Goal: Transaction & Acquisition: Download file/media

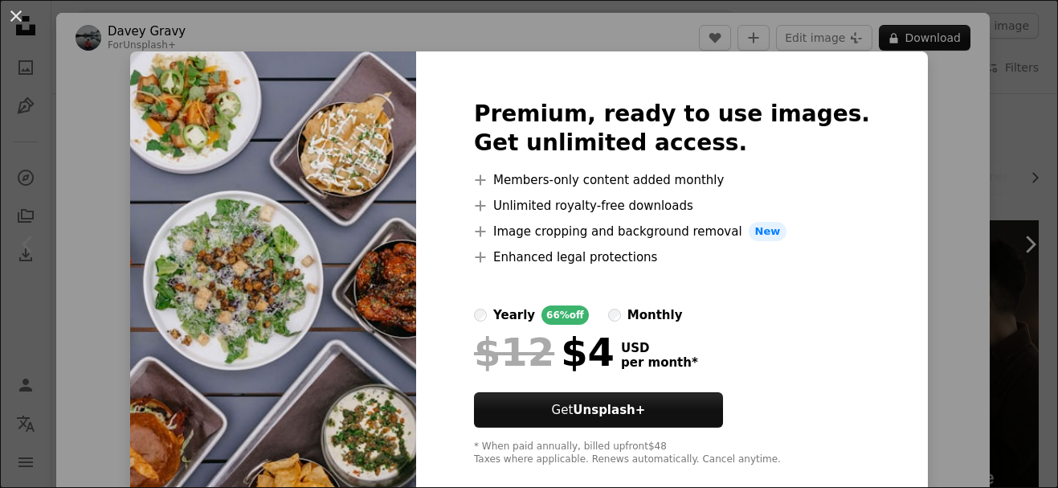
scroll to position [96, 0]
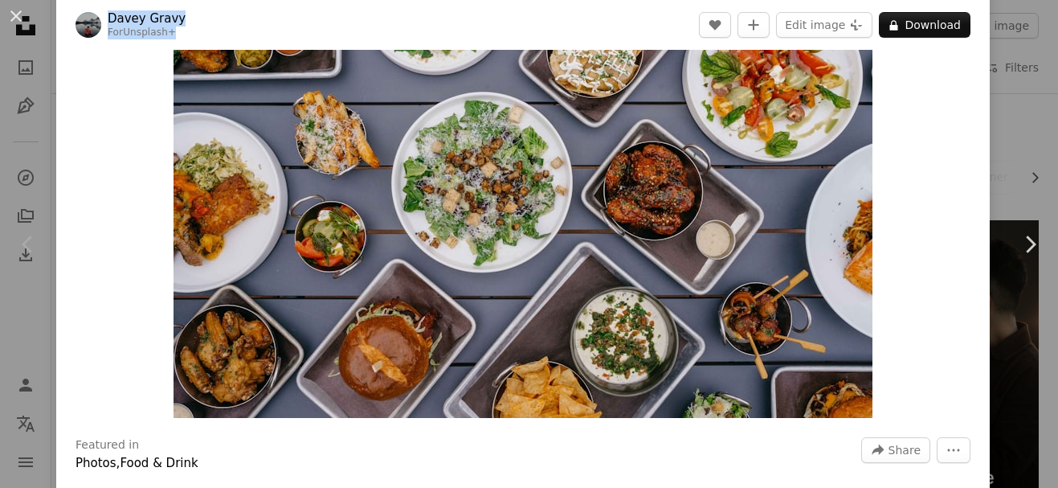
scroll to position [96, 0]
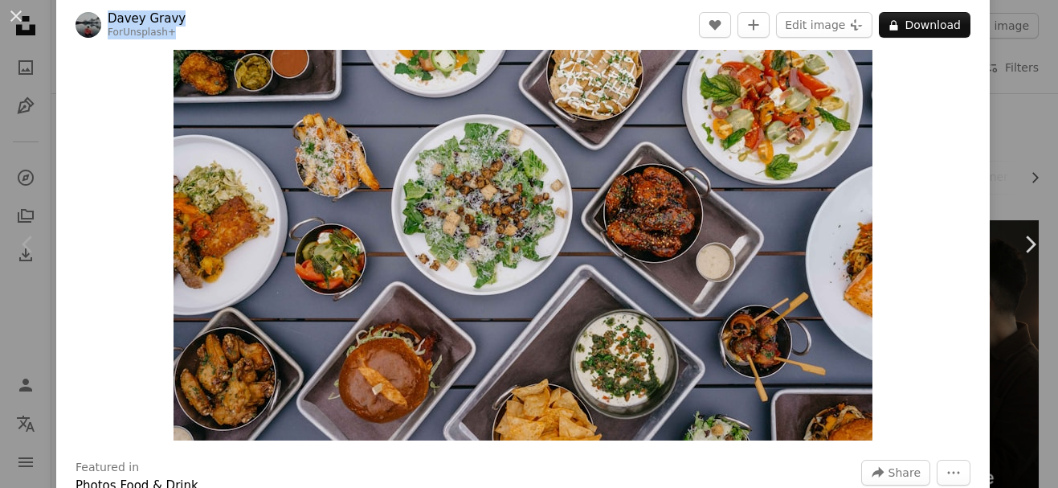
click at [435, 257] on img "Zoom in on this image" at bounding box center [522, 207] width 699 height 466
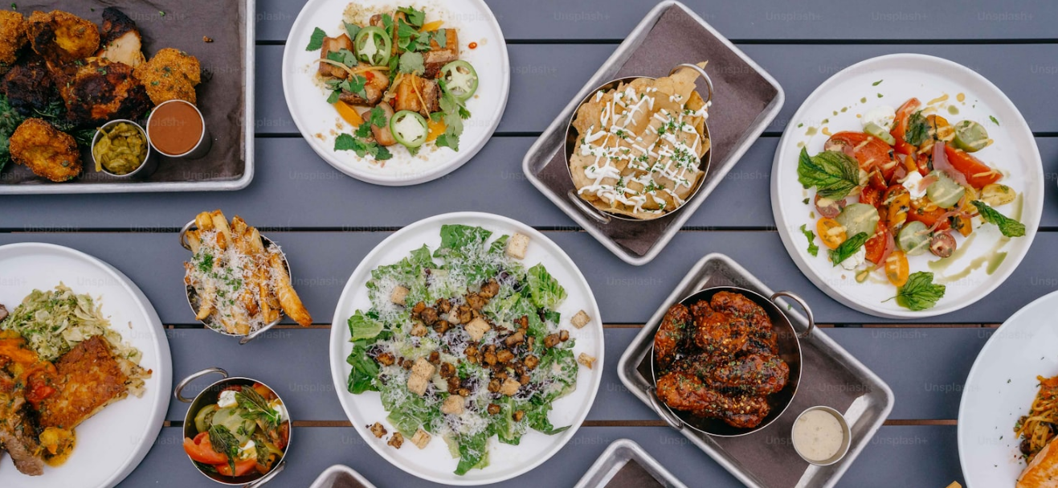
scroll to position [101, 0]
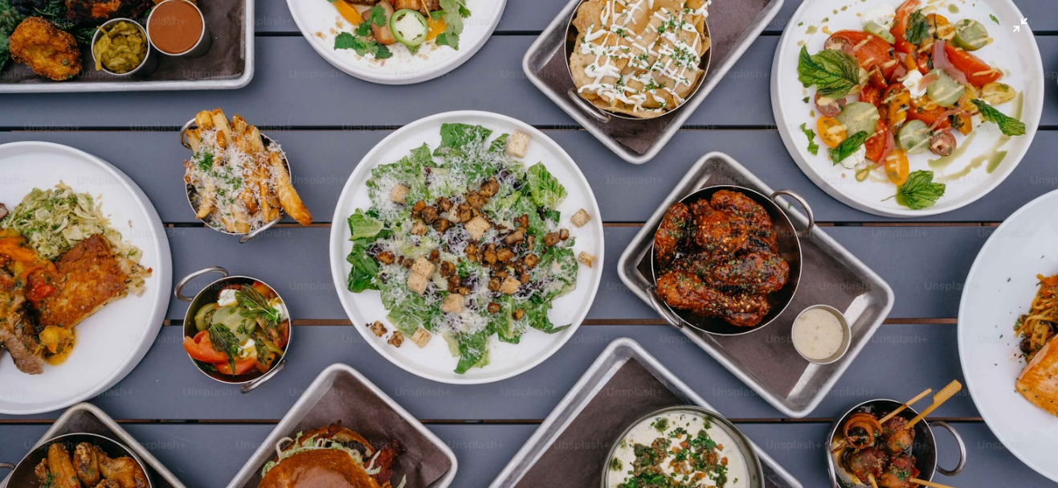
click at [435, 257] on img "Zoom out on this image" at bounding box center [528, 251] width 1059 height 706
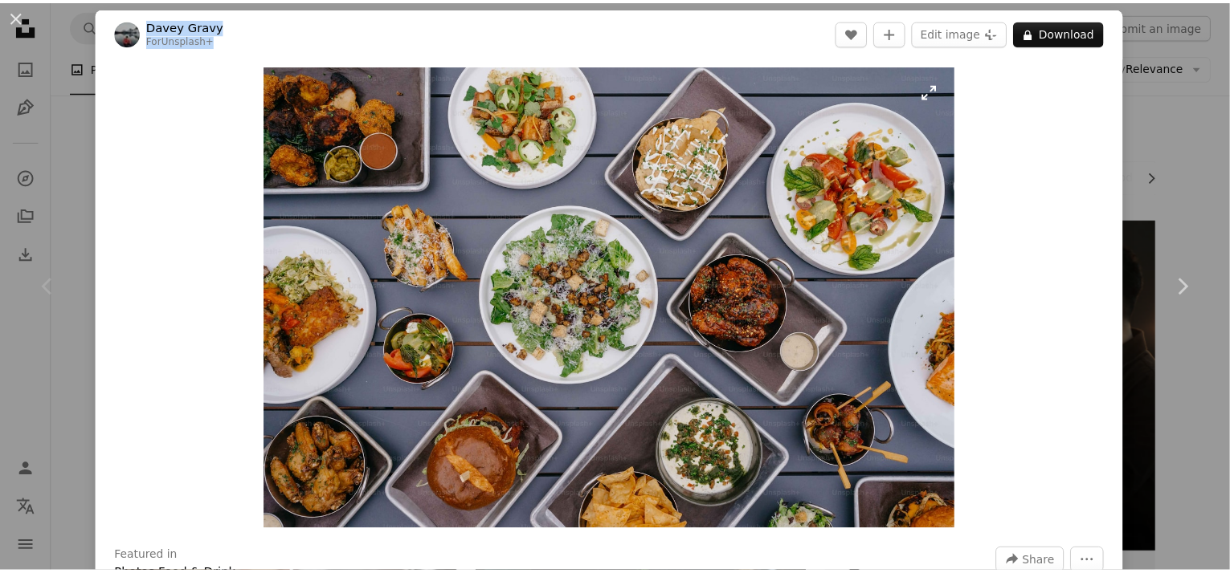
scroll to position [0, 0]
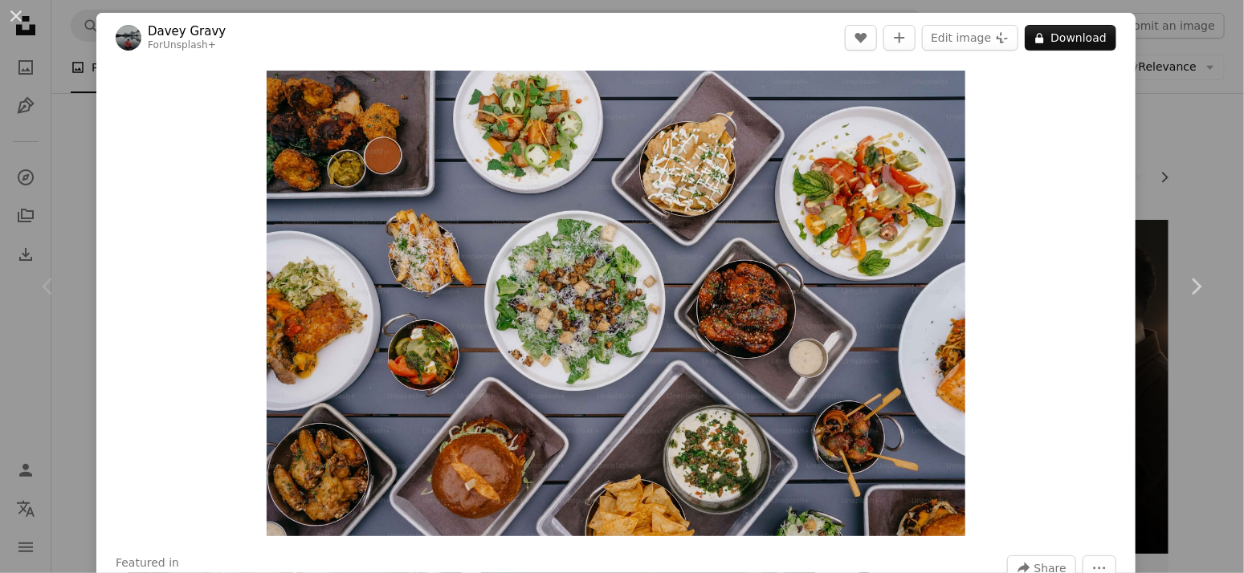
click at [244, 96] on div "Zoom in" at bounding box center [615, 304] width 1039 height 482
click at [181, 30] on link "Davey Gravy" at bounding box center [187, 31] width 78 height 16
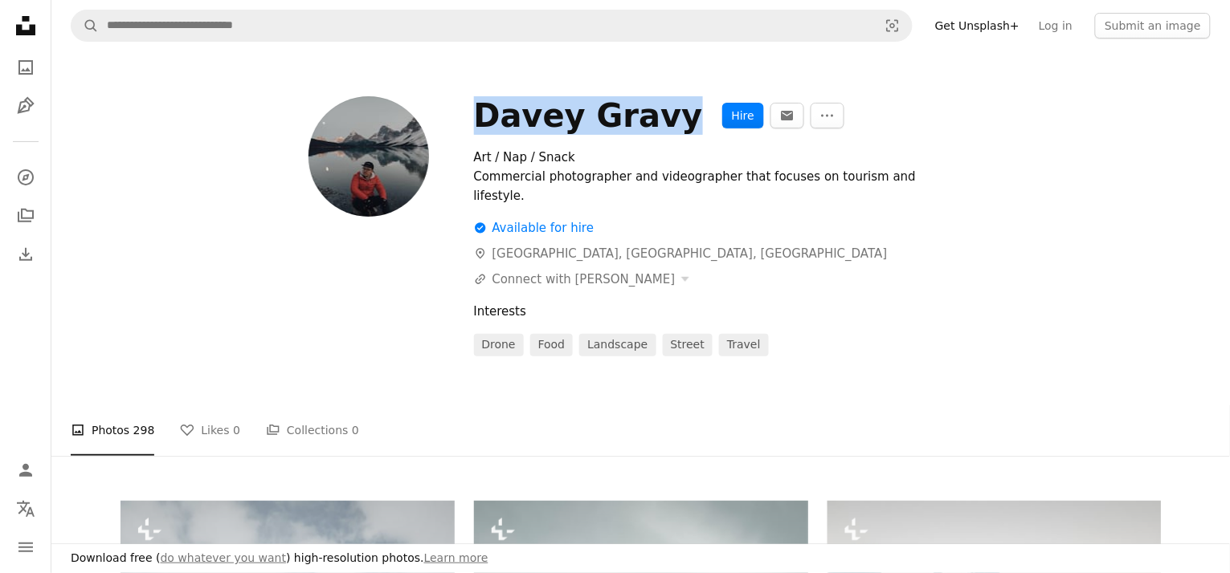
drag, startPoint x: 478, startPoint y: 121, endPoint x: 663, endPoint y: 120, distance: 184.7
click at [663, 120] on div "Davey Gravy Hire An envelope More Actions" at bounding box center [818, 115] width 688 height 39
click at [618, 124] on div "Davey Gravy" at bounding box center [588, 115] width 229 height 39
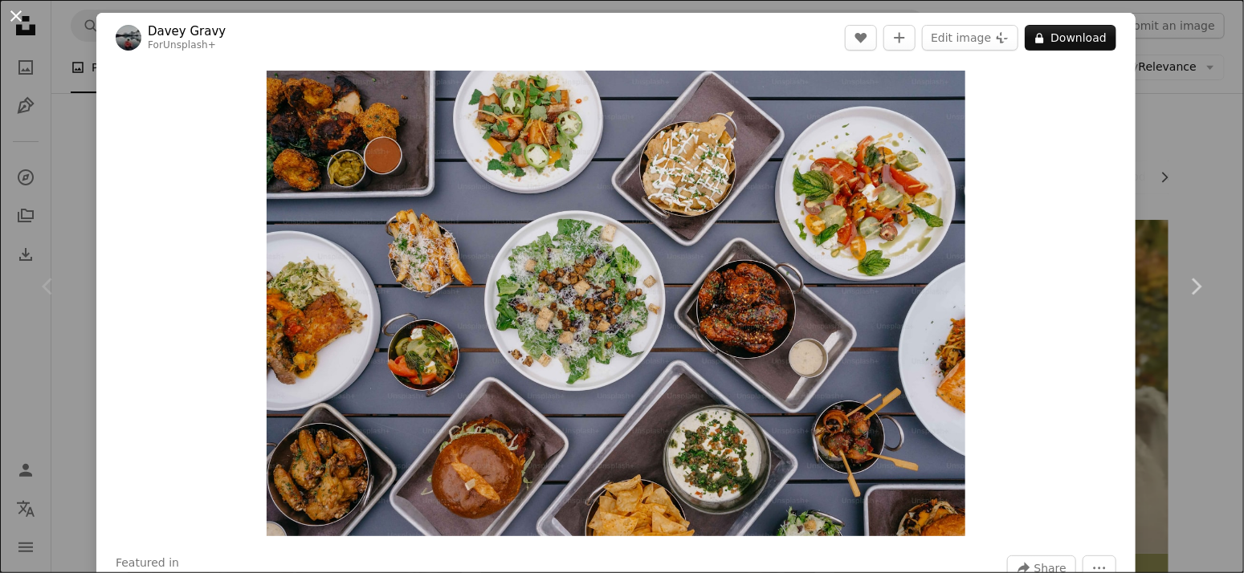
click at [14, 14] on button "An X shape" at bounding box center [15, 15] width 19 height 19
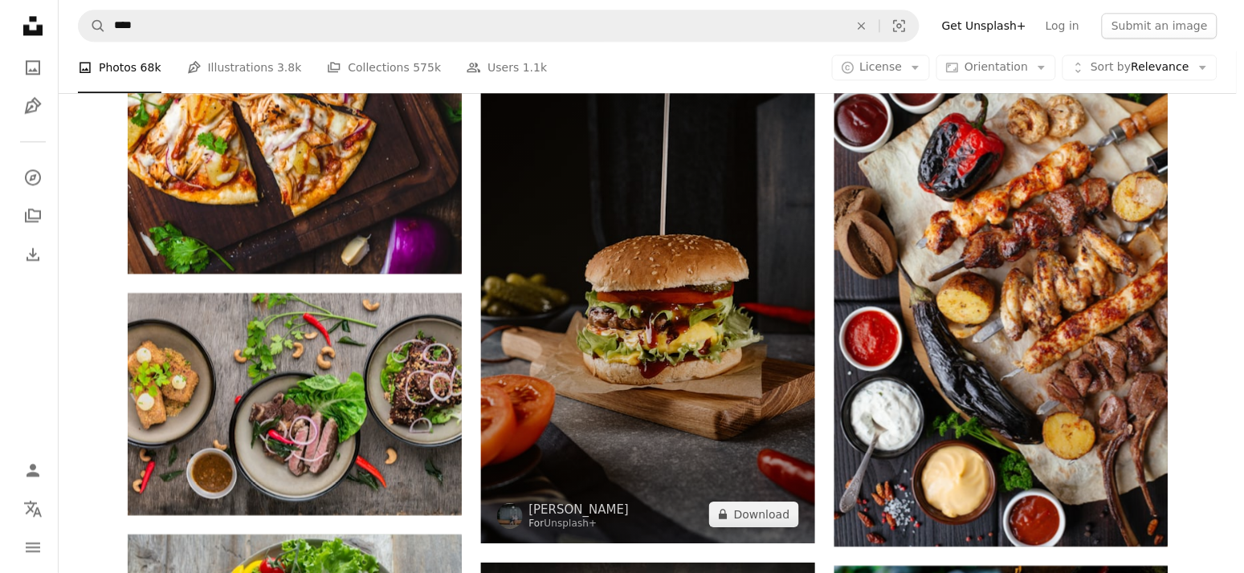
scroll to position [1039, 0]
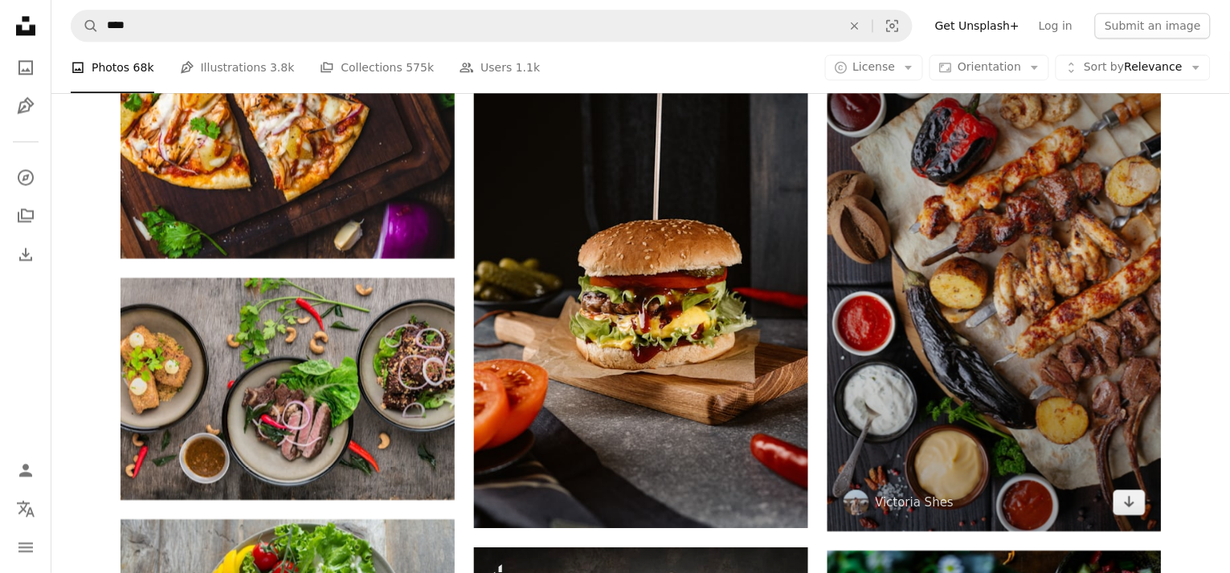
click at [1021, 318] on img at bounding box center [994, 281] width 334 height 501
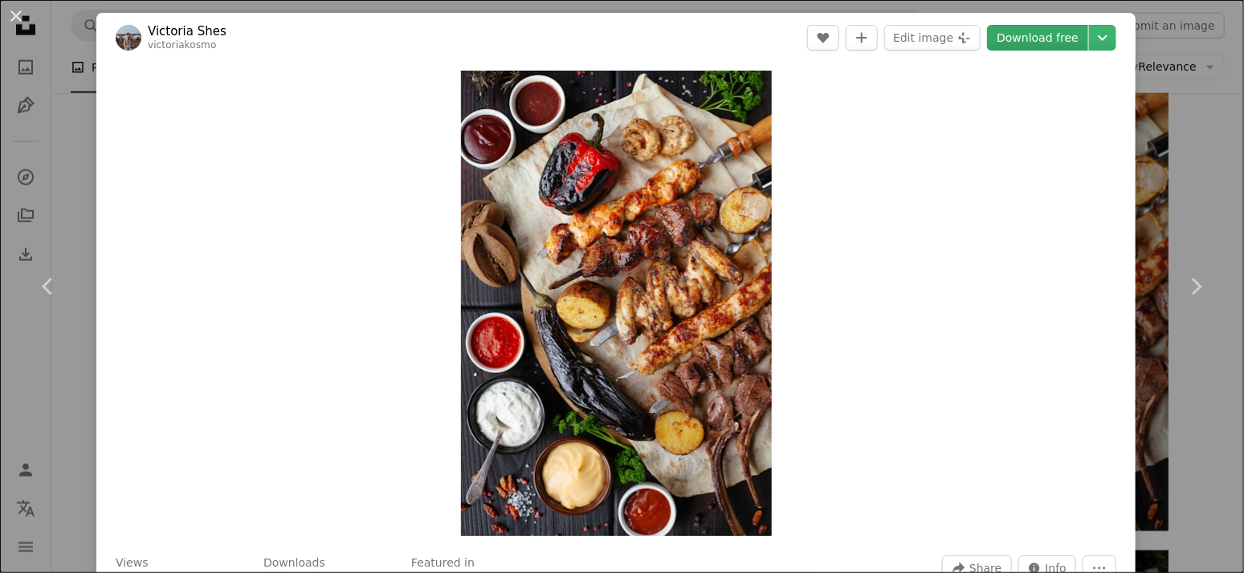
click at [1004, 29] on link "Download free" at bounding box center [1037, 38] width 101 height 26
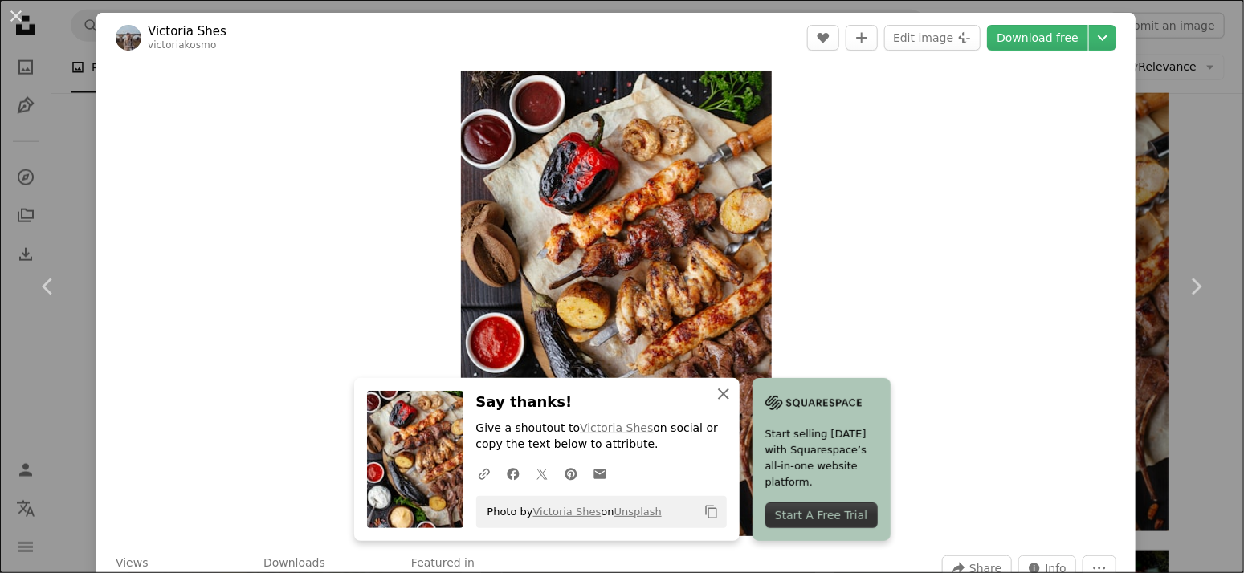
click at [718, 390] on icon "An X shape" at bounding box center [723, 394] width 19 height 19
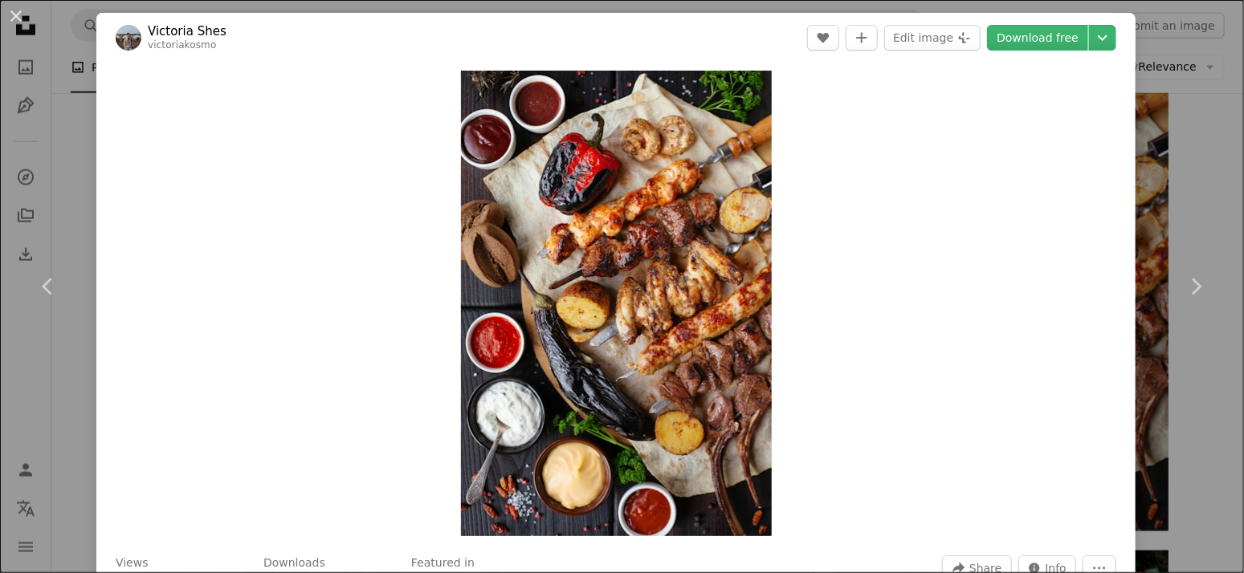
click at [194, 31] on link "Victoria Shes" at bounding box center [187, 31] width 79 height 16
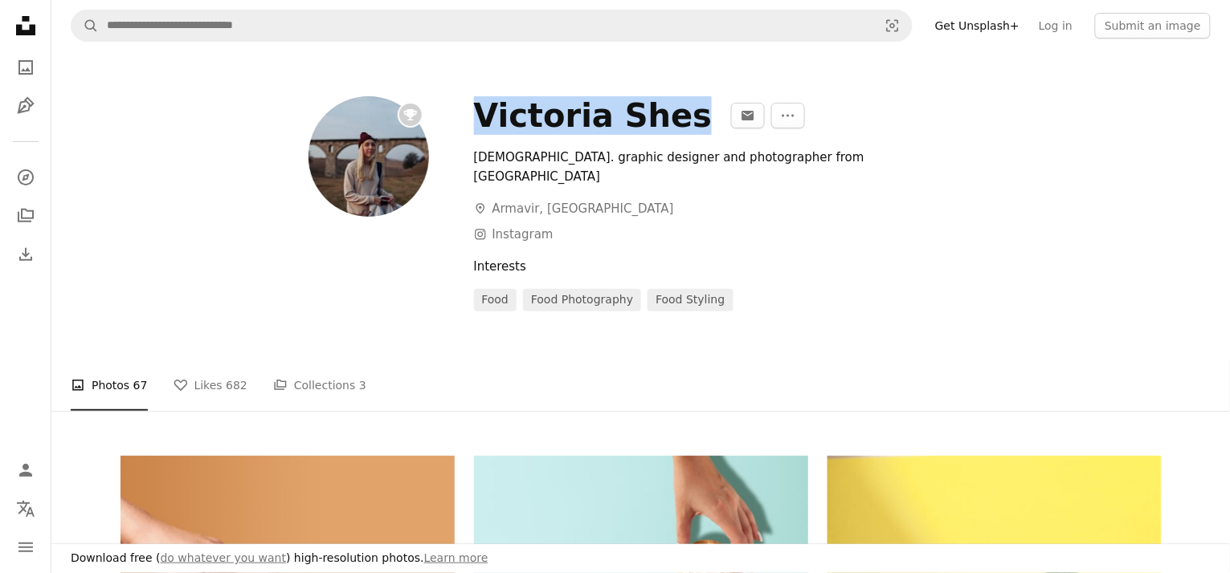
drag, startPoint x: 478, startPoint y: 116, endPoint x: 666, endPoint y: 116, distance: 187.9
click at [666, 116] on div "Victoria Shes" at bounding box center [593, 115] width 239 height 39
copy div "Victoria Shes"
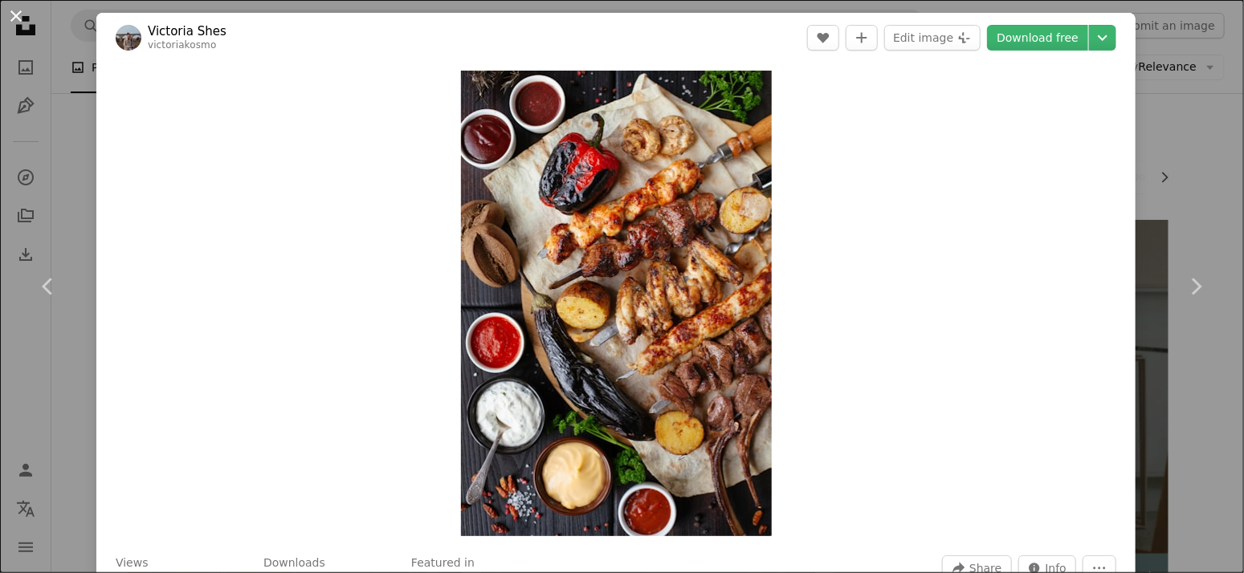
click at [17, 6] on button "An X shape" at bounding box center [15, 15] width 19 height 19
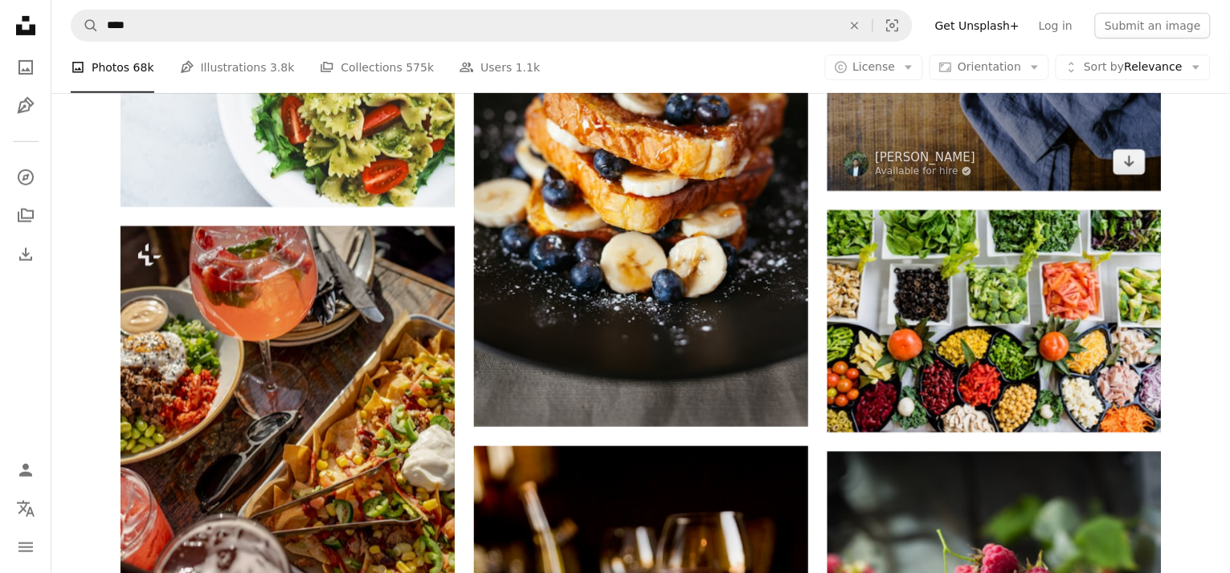
scroll to position [1700, 0]
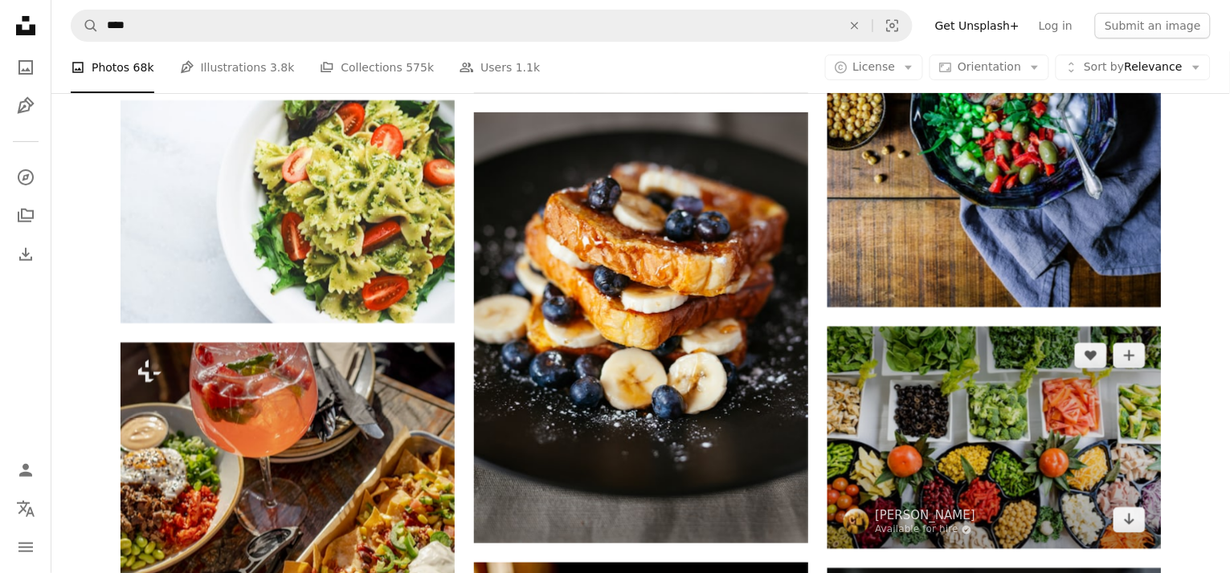
click at [1006, 445] on img at bounding box center [994, 438] width 334 height 222
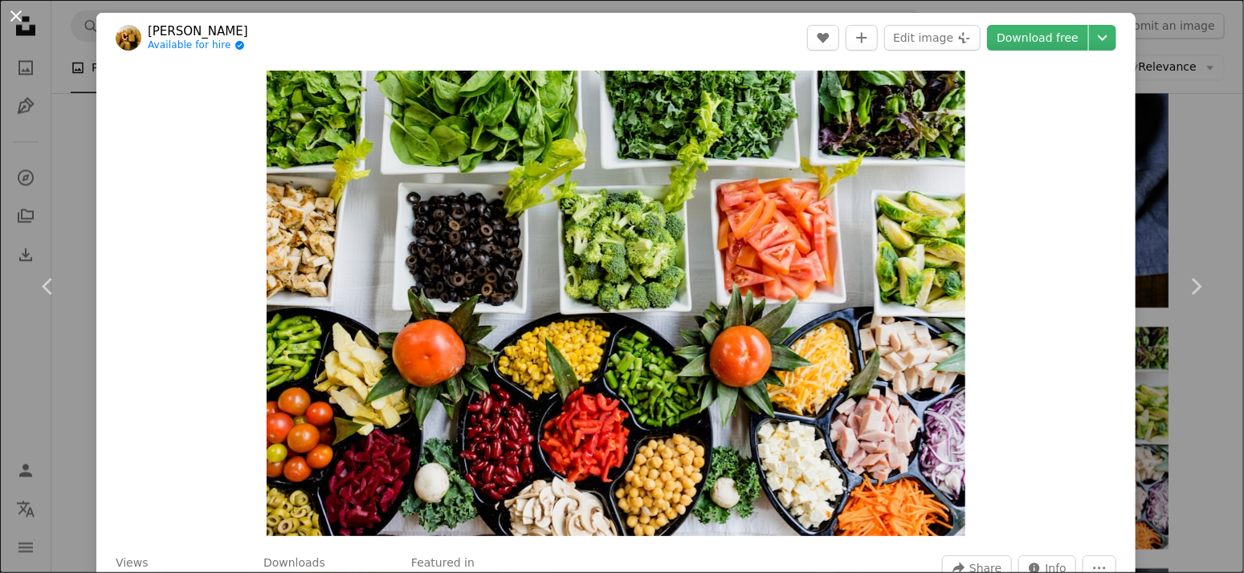
click at [22, 18] on button "An X shape" at bounding box center [15, 15] width 19 height 19
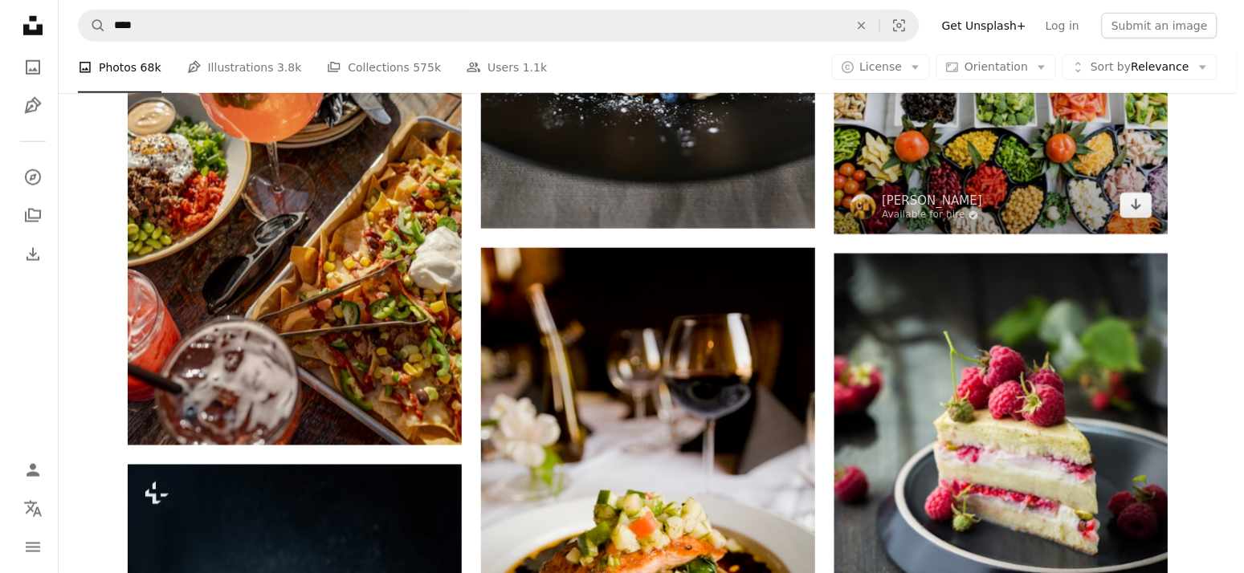
scroll to position [1889, 0]
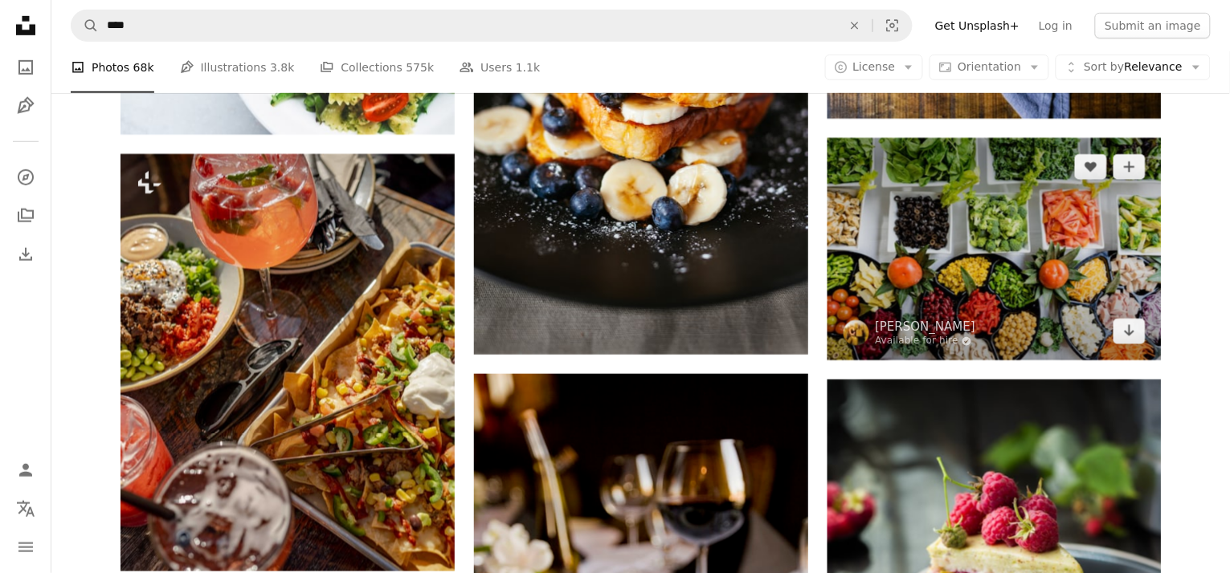
click at [967, 244] on img at bounding box center [994, 249] width 334 height 222
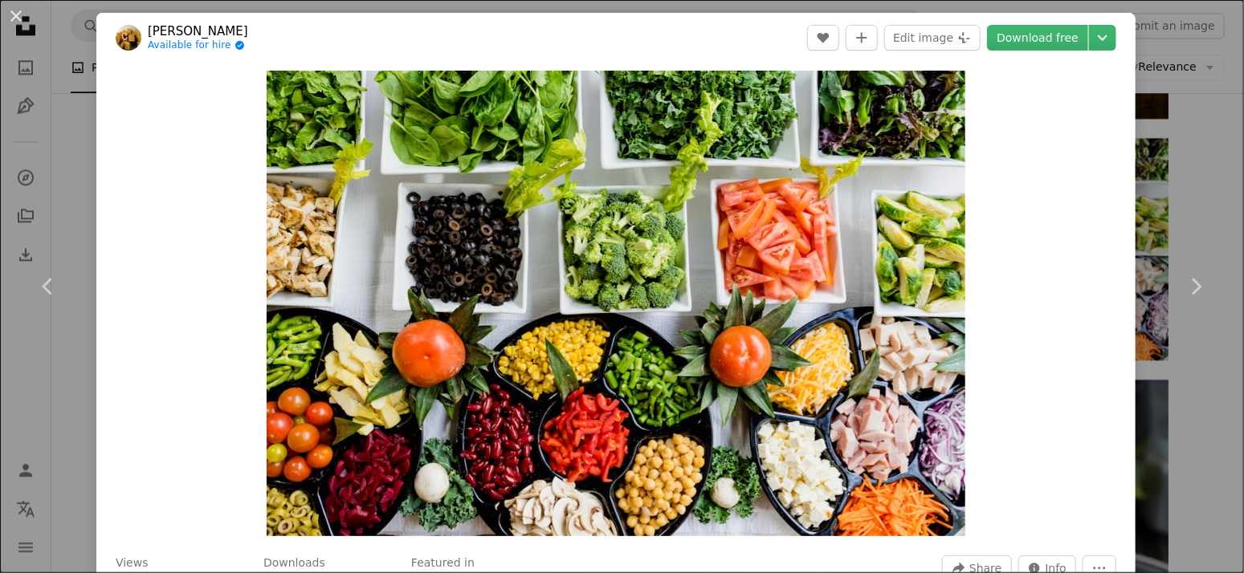
click at [168, 24] on link "[PERSON_NAME]" at bounding box center [198, 31] width 100 height 16
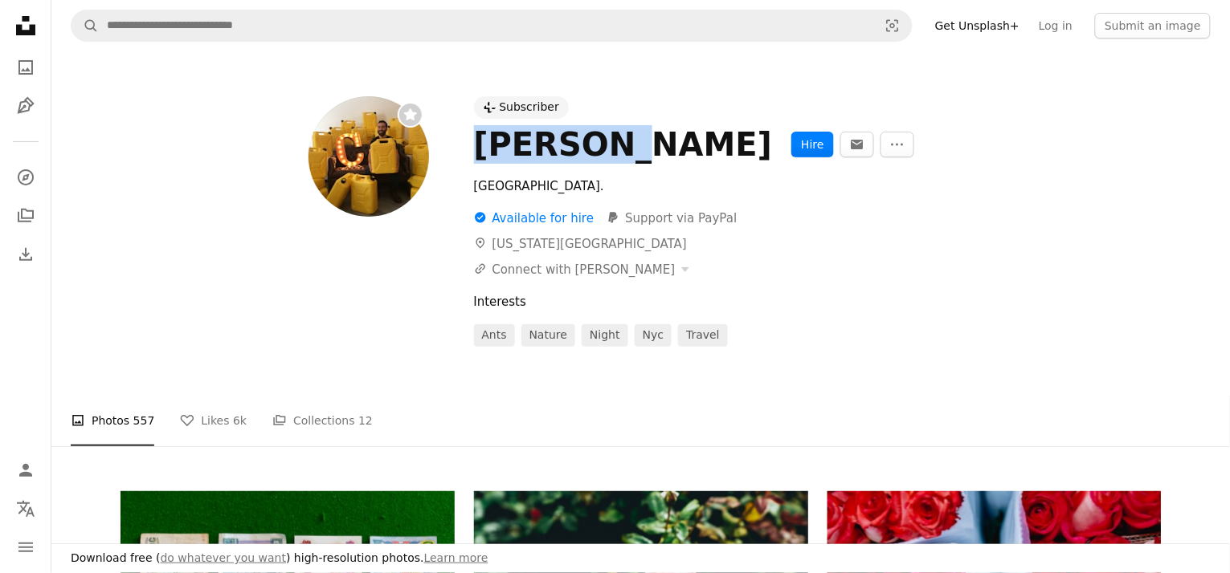
drag, startPoint x: 475, startPoint y: 148, endPoint x: 611, endPoint y: 153, distance: 135.9
click at [611, 153] on div "[PERSON_NAME]" at bounding box center [623, 144] width 299 height 39
copy div "[PERSON_NAME]"
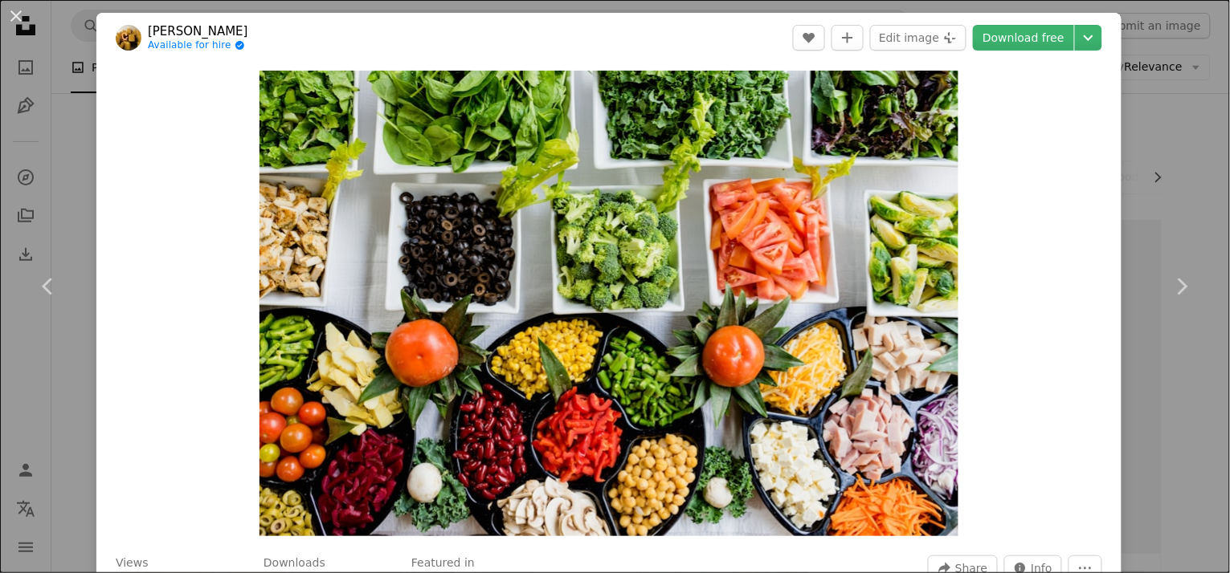
scroll to position [1889, 0]
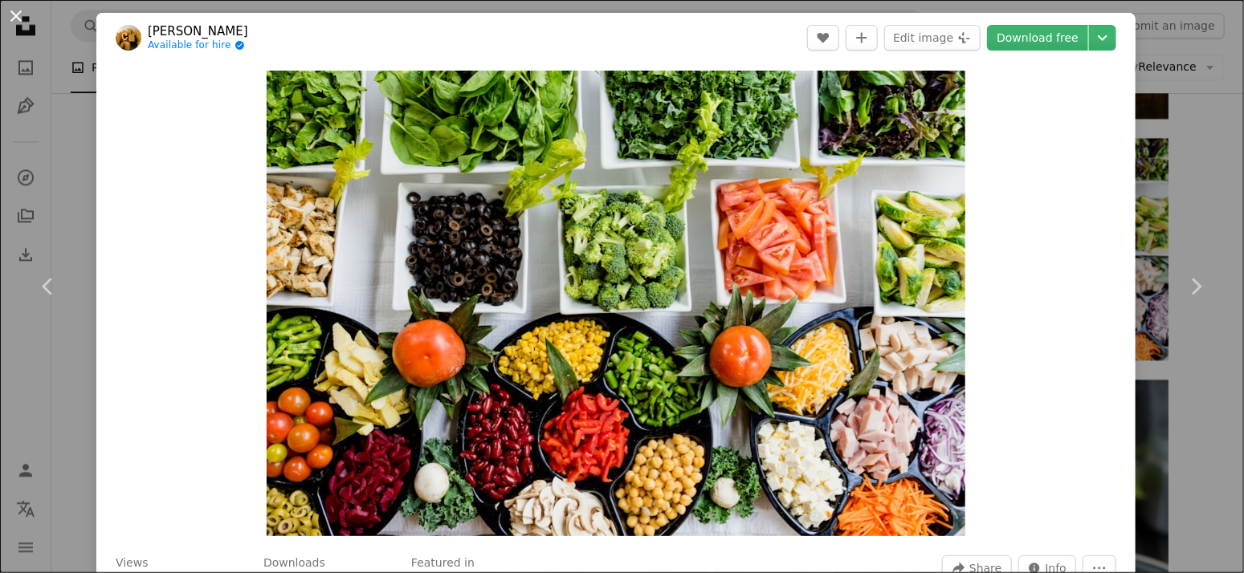
click at [18, 12] on button "An X shape" at bounding box center [15, 15] width 19 height 19
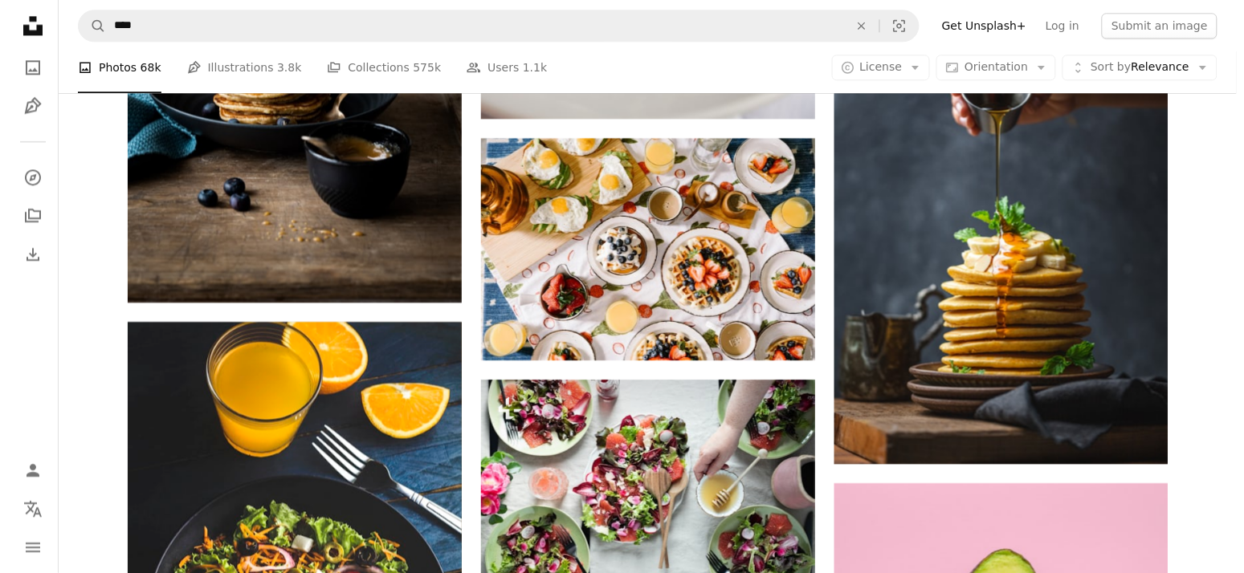
scroll to position [2740, 0]
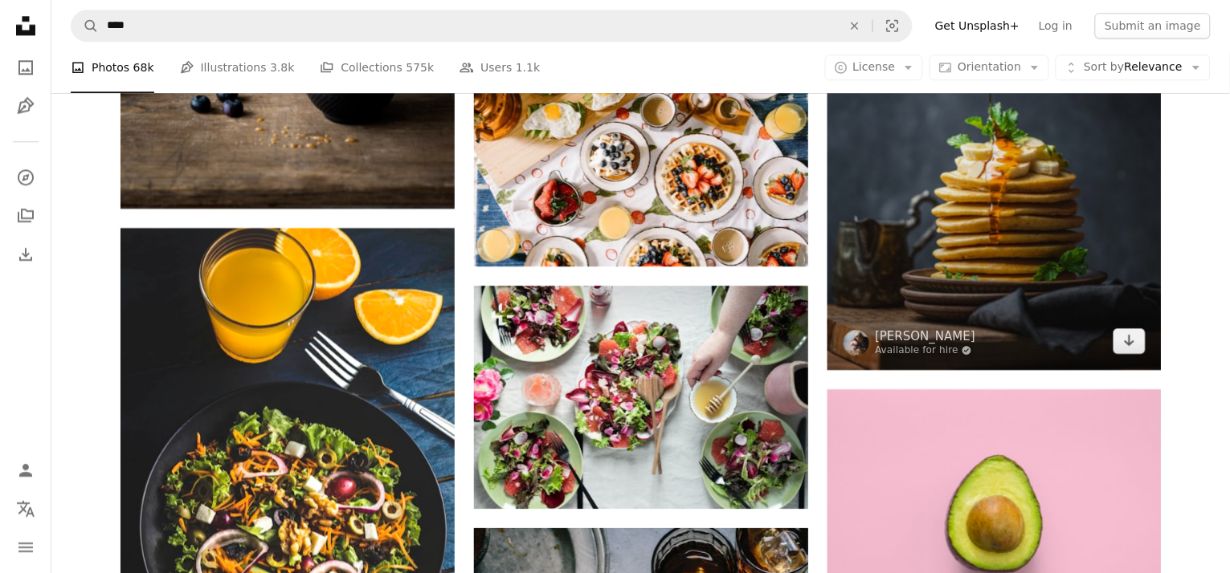
click at [959, 253] on img at bounding box center [994, 168] width 334 height 404
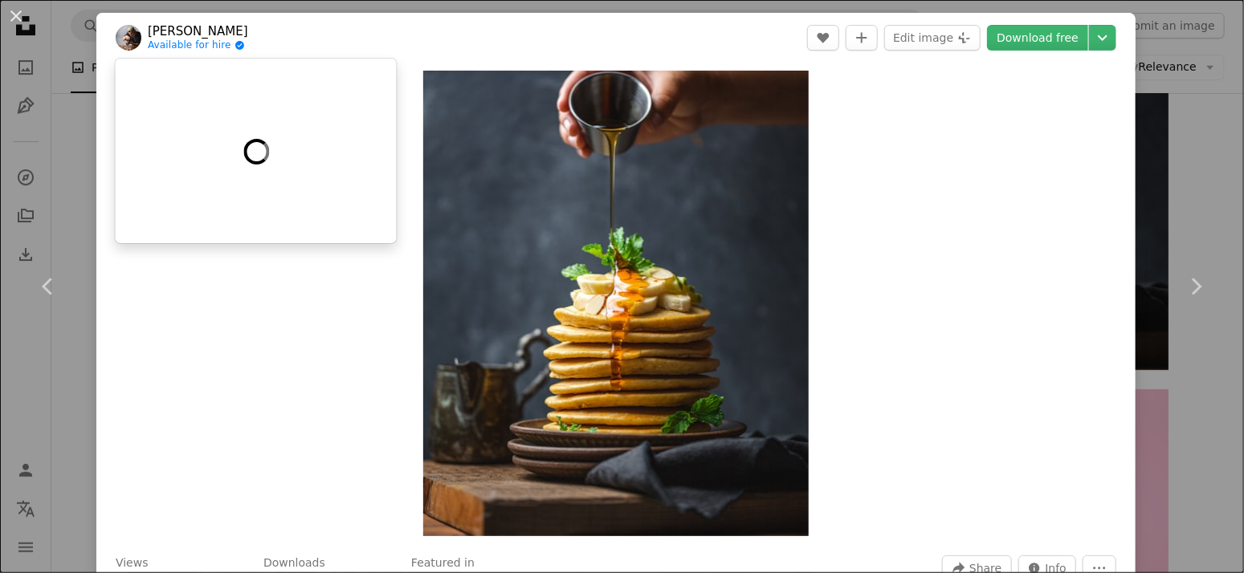
click at [206, 28] on link "[PERSON_NAME]" at bounding box center [198, 31] width 100 height 16
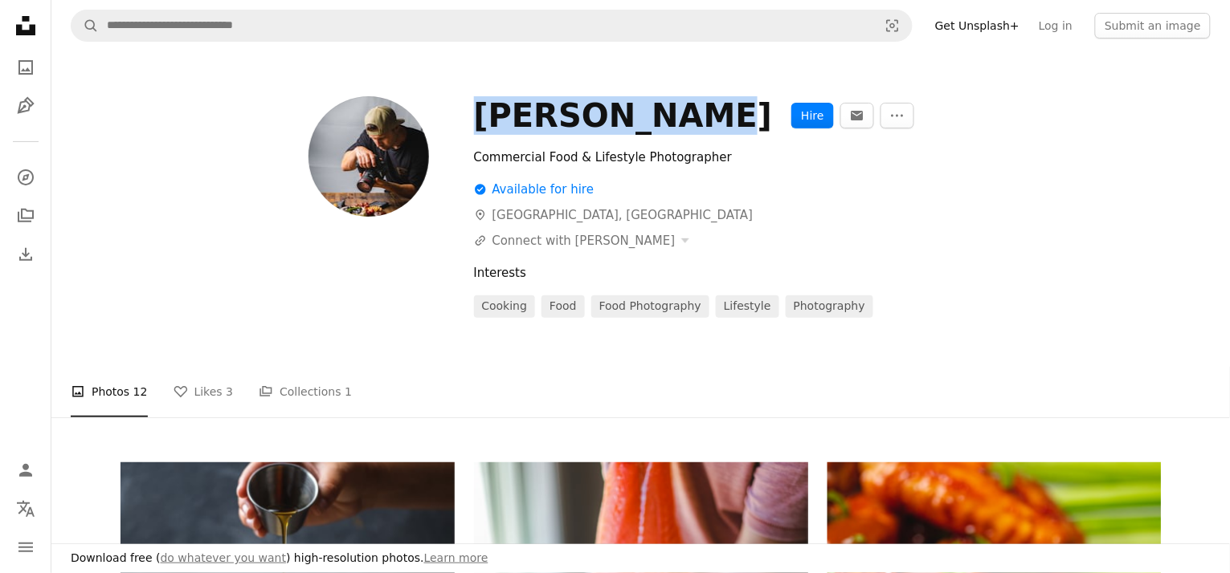
drag, startPoint x: 477, startPoint y: 120, endPoint x: 690, endPoint y: 119, distance: 212.8
click at [690, 119] on div "[PERSON_NAME]" at bounding box center [623, 115] width 299 height 39
copy div "[PERSON_NAME]"
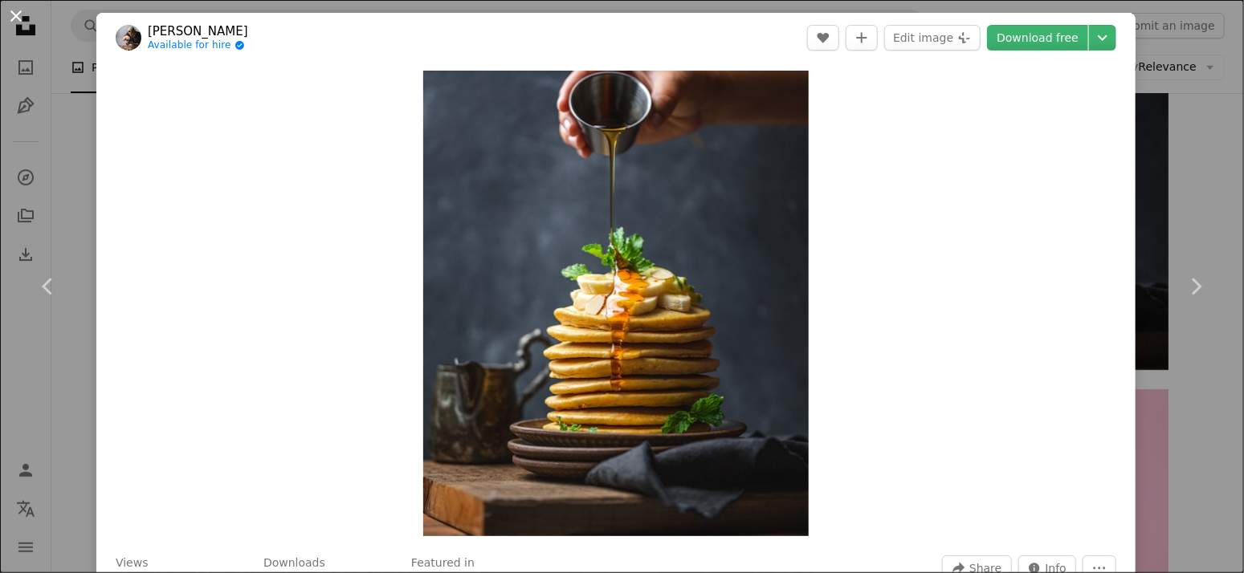
click at [18, 6] on button "An X shape" at bounding box center [15, 15] width 19 height 19
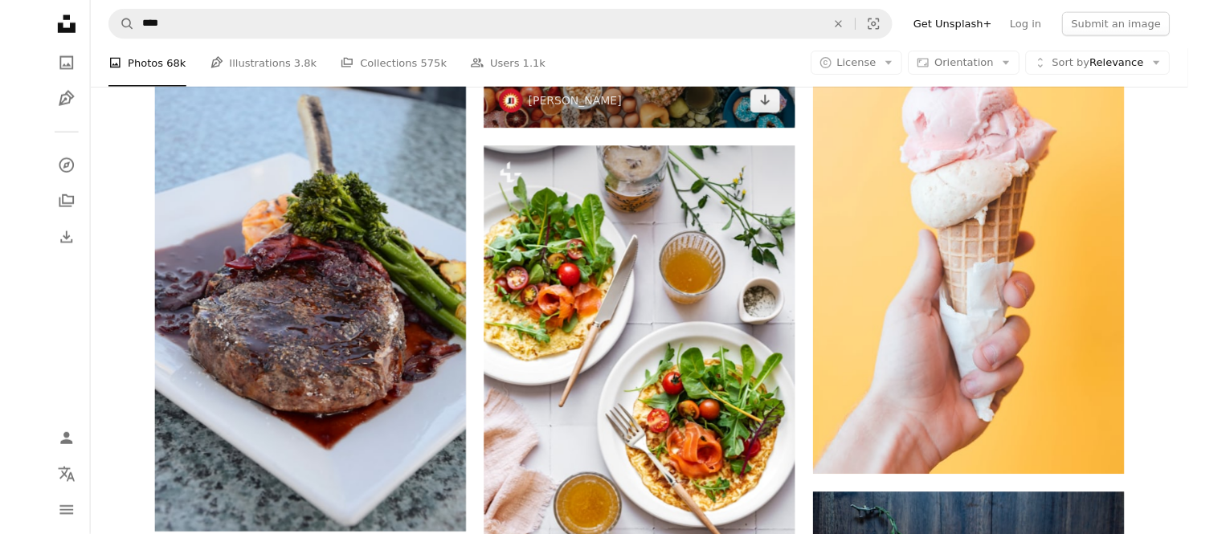
scroll to position [3969, 0]
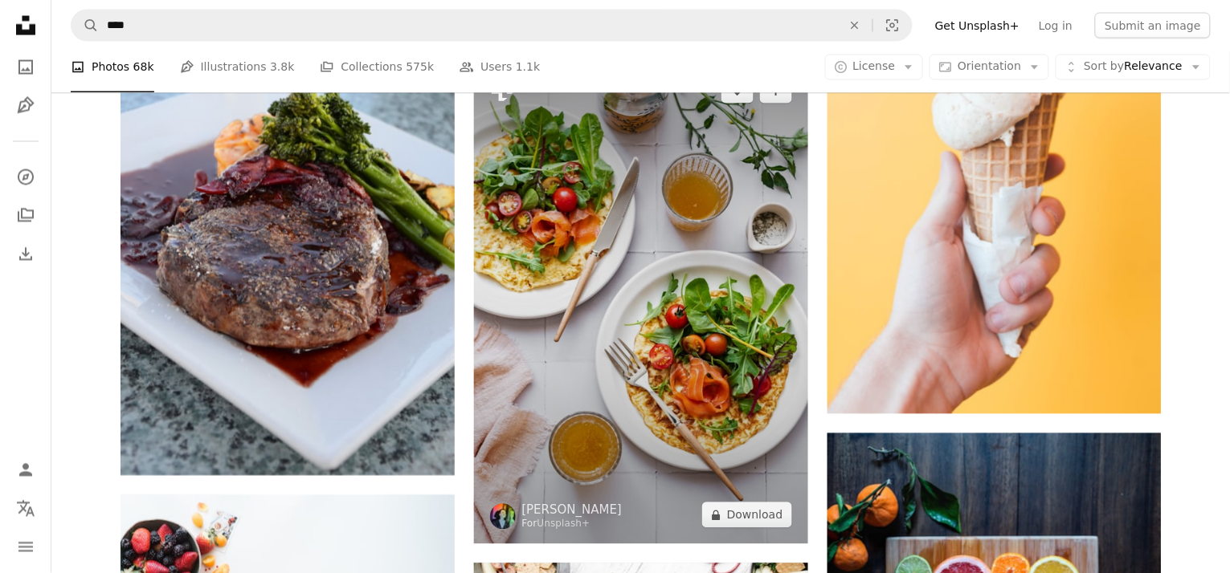
click at [673, 324] on img at bounding box center [641, 304] width 334 height 484
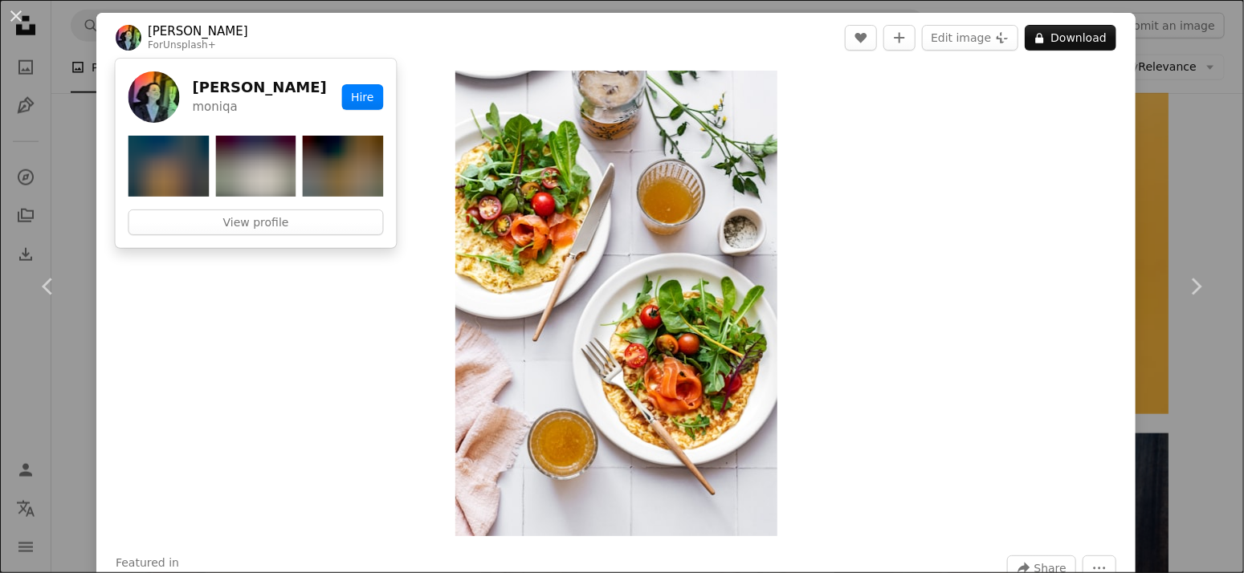
drag, startPoint x: 146, startPoint y: 25, endPoint x: 349, endPoint y: 39, distance: 202.9
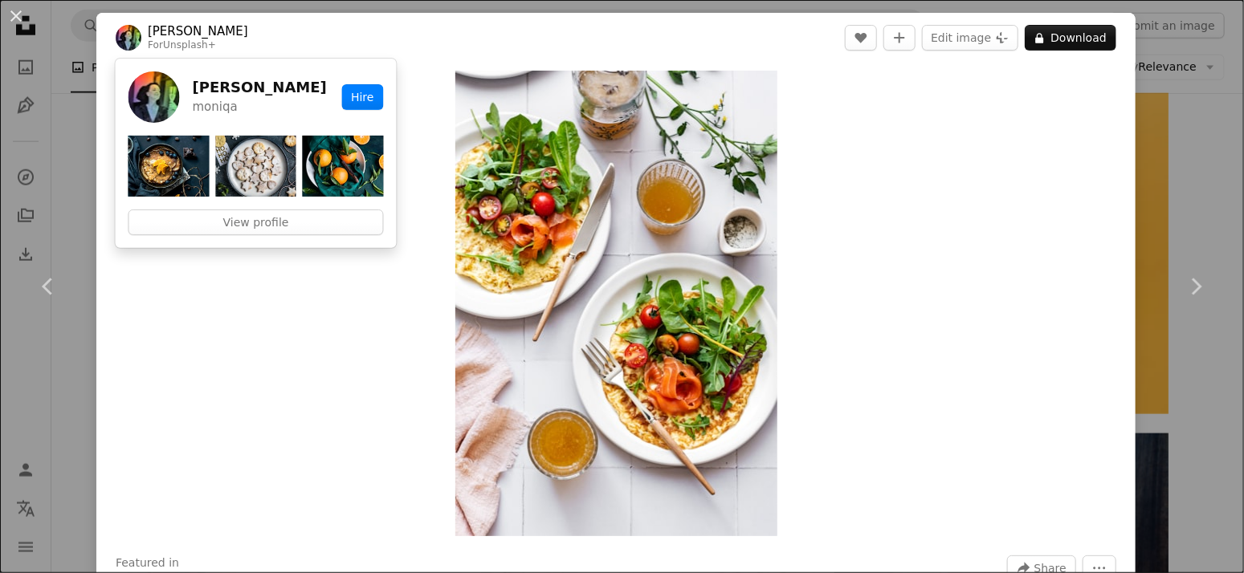
click at [266, 27] on header "[PERSON_NAME] For Unsplash+ A heart A plus sign Edit image Plus sign for Unspla…" at bounding box center [615, 38] width 1039 height 50
copy link "[PERSON_NAME]"
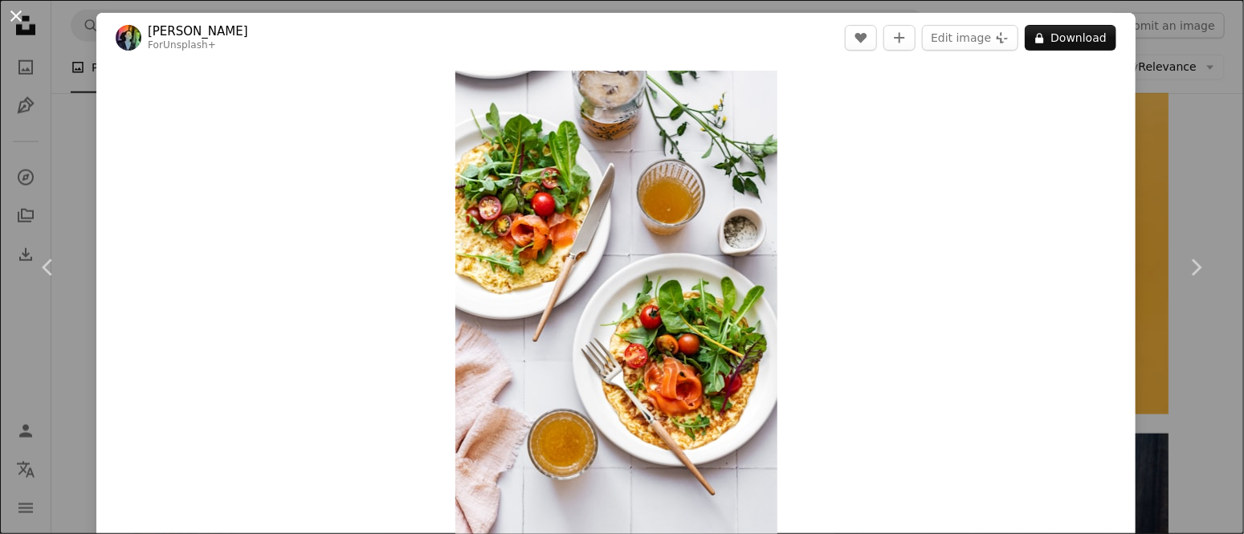
click at [14, 11] on button "An X shape" at bounding box center [15, 15] width 19 height 19
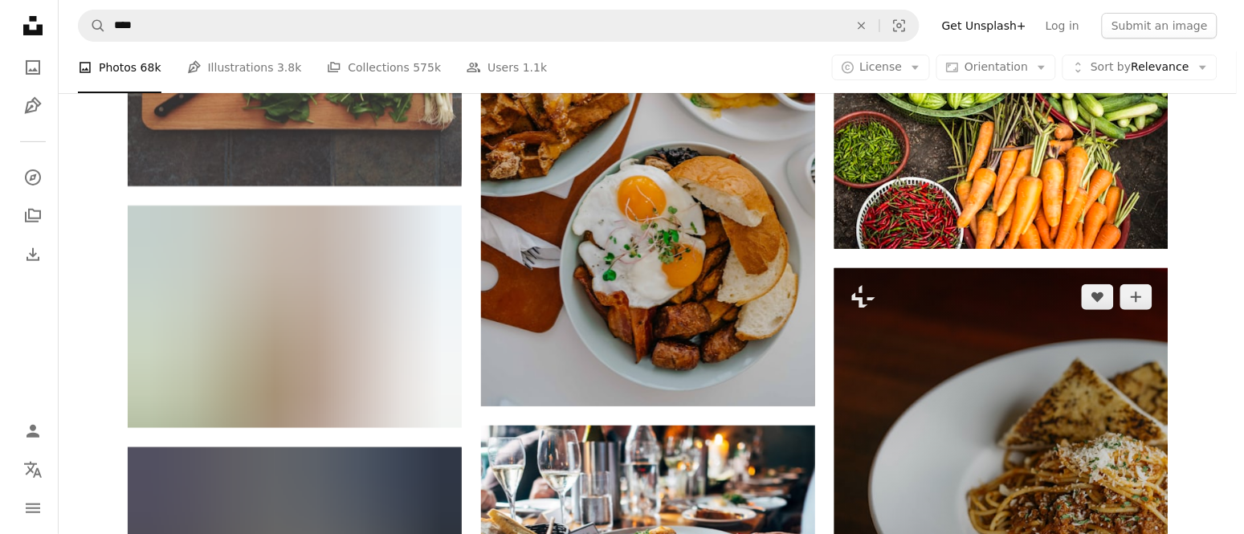
scroll to position [4913, 0]
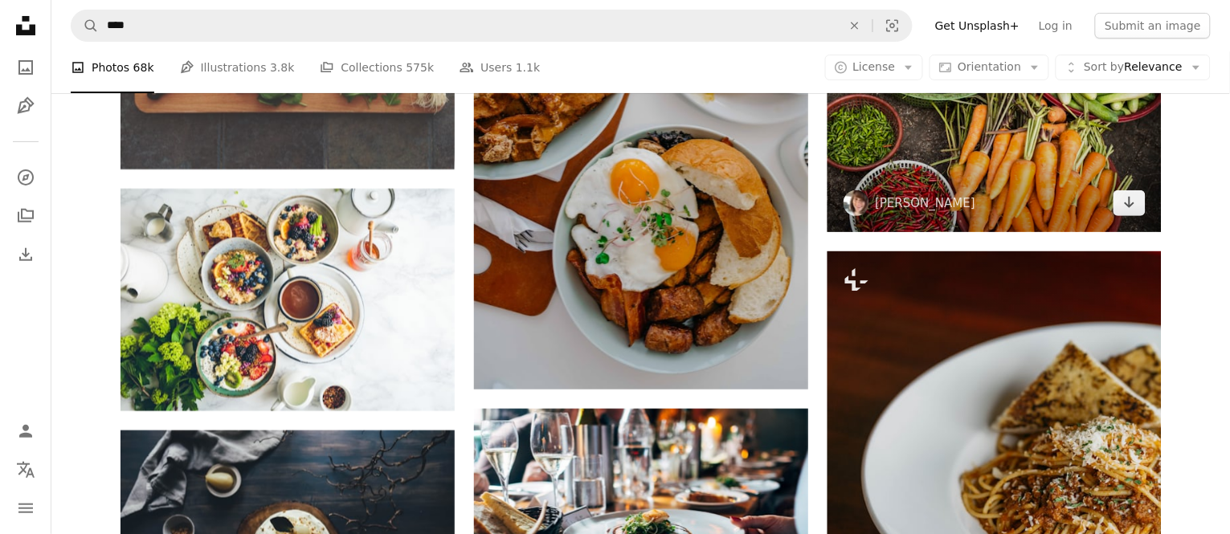
click at [989, 161] on img at bounding box center [994, 121] width 334 height 222
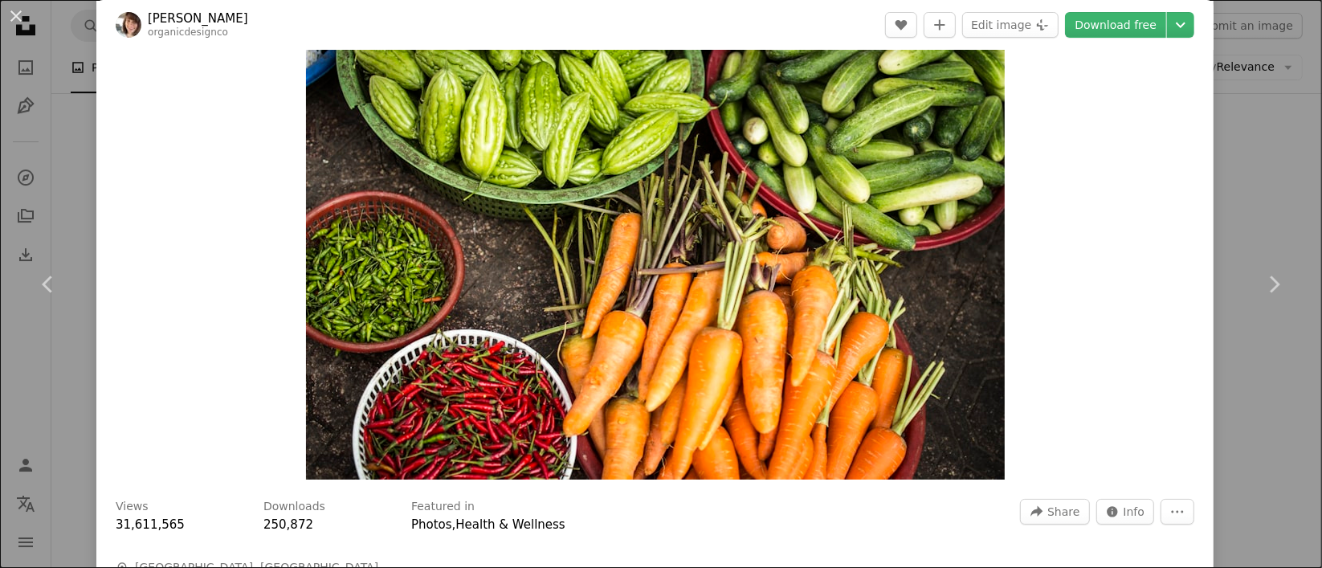
scroll to position [56, 0]
click at [898, 187] on img "Zoom in on this image" at bounding box center [655, 247] width 699 height 466
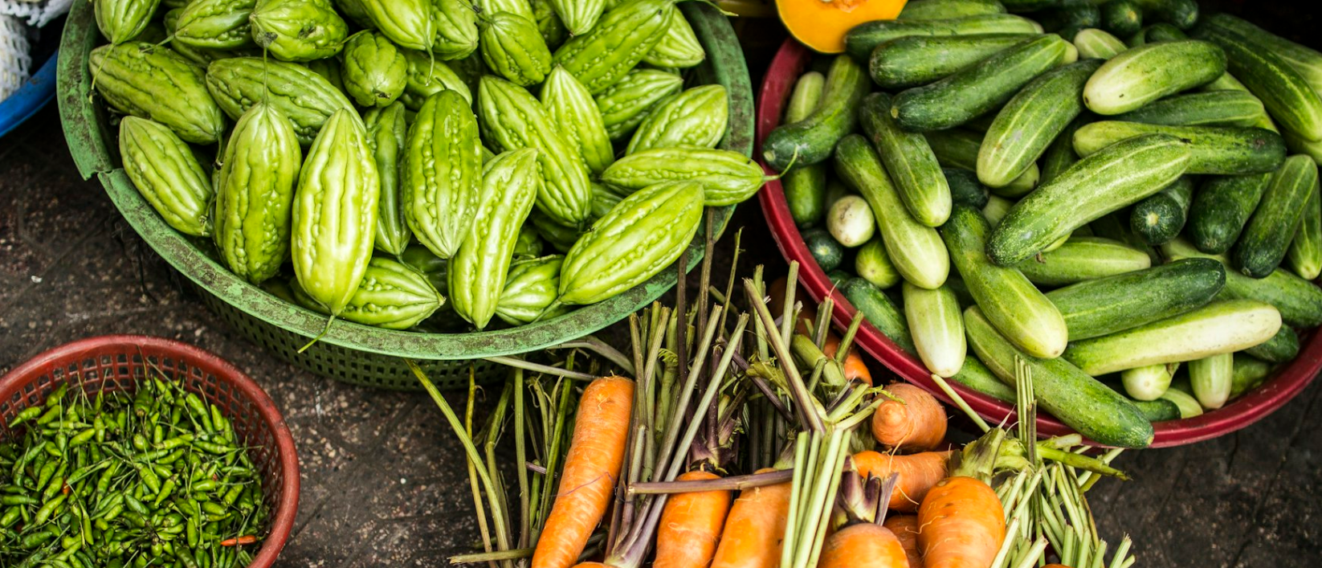
scroll to position [147, 0]
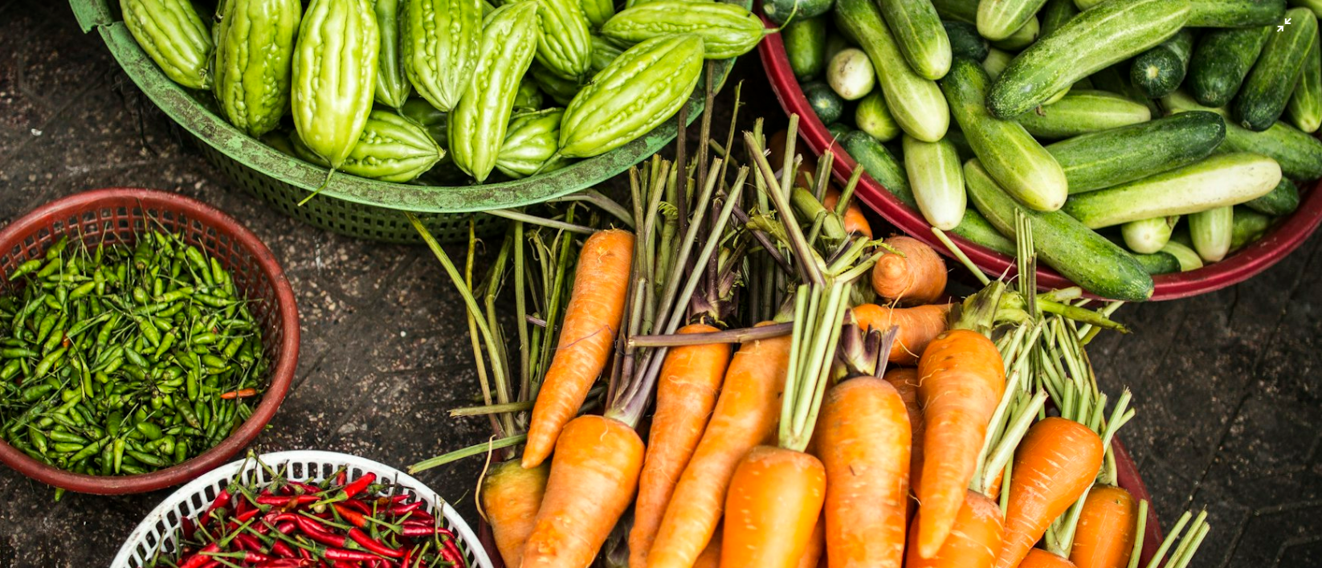
click at [898, 187] on img "Zoom out on this image" at bounding box center [661, 293] width 1324 height 883
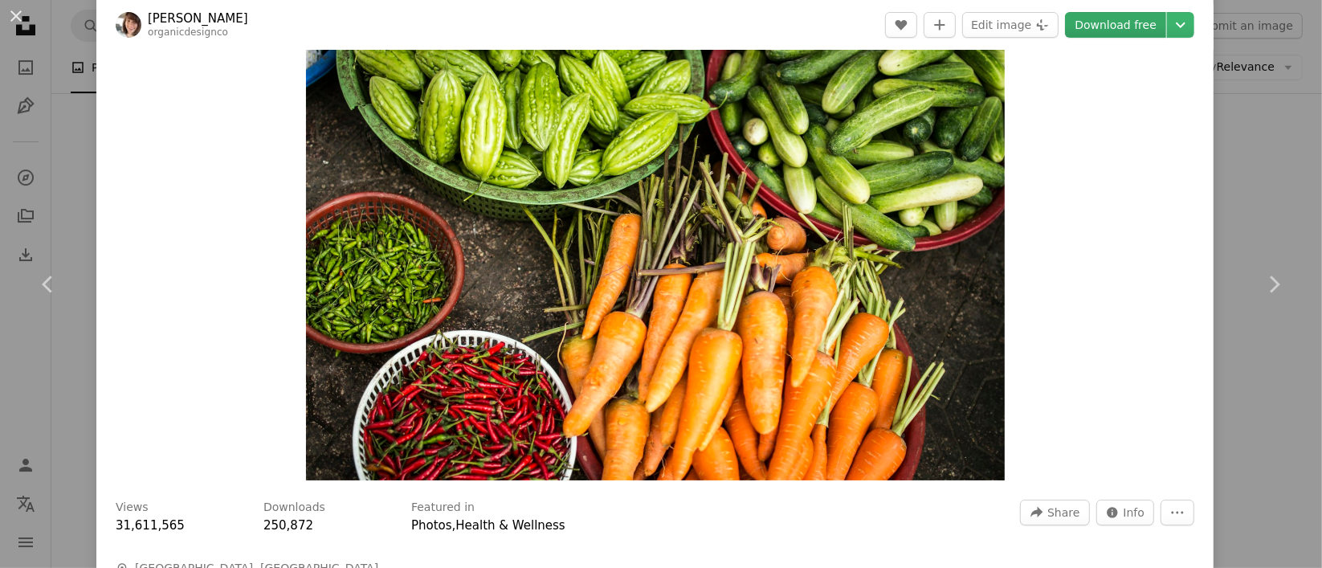
click at [1057, 24] on link "Download free" at bounding box center [1115, 25] width 101 height 26
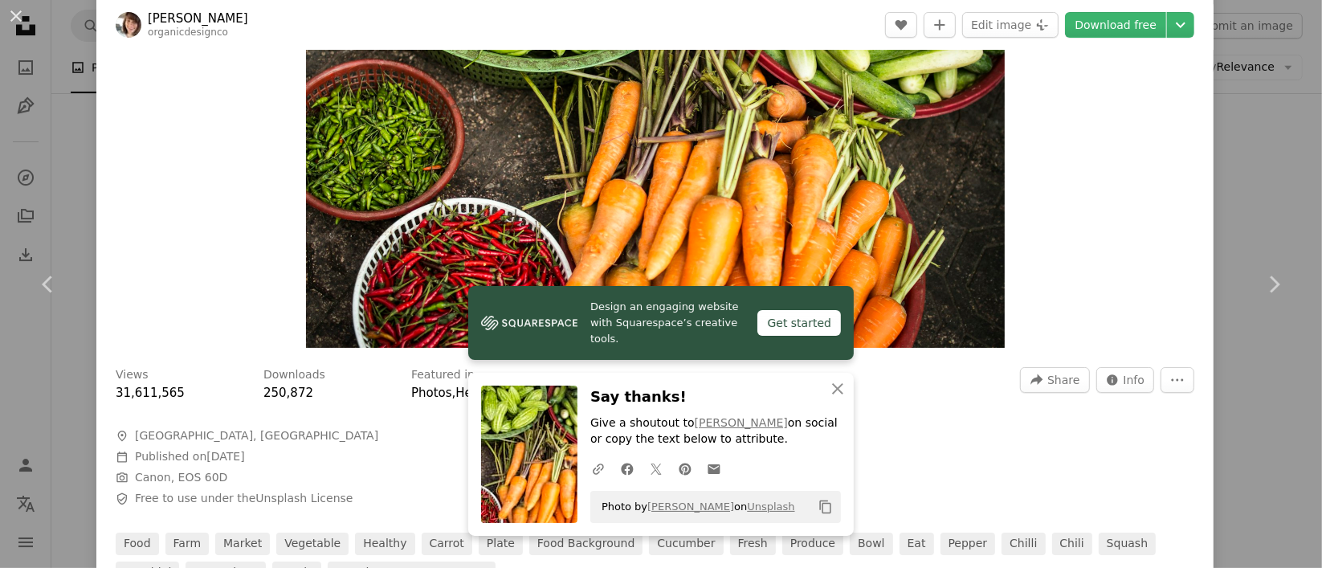
scroll to position [157, 0]
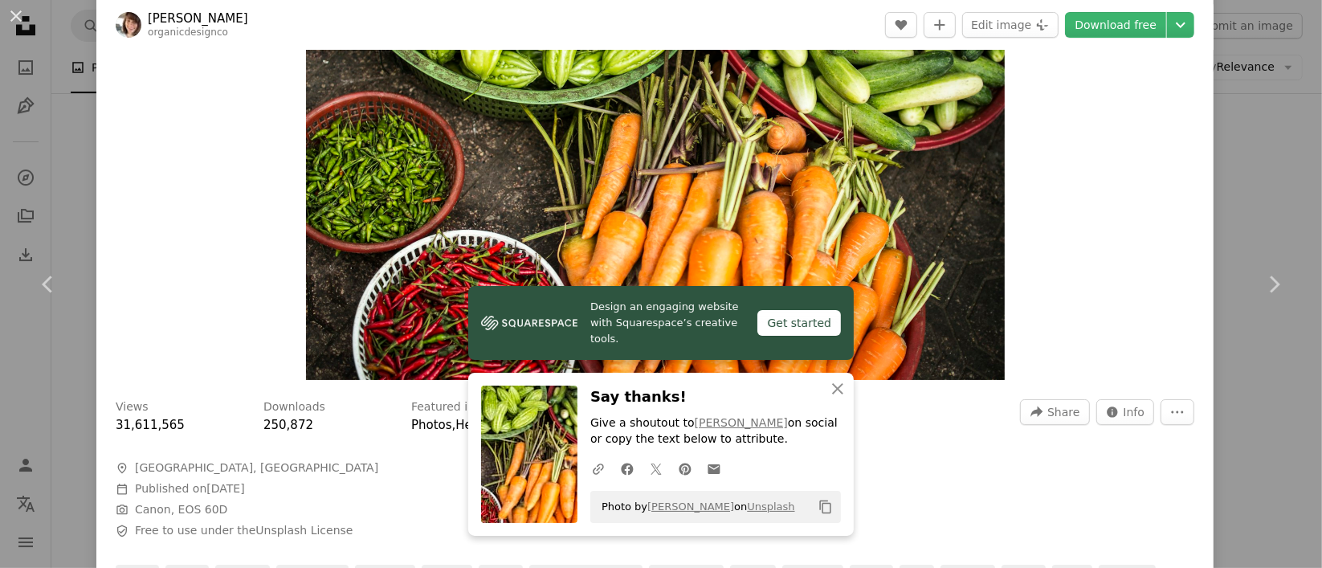
click at [655, 398] on h3 "Say thanks!" at bounding box center [715, 397] width 251 height 23
click at [1057, 300] on div "Zoom in" at bounding box center [654, 147] width 1117 height 482
click at [1057, 288] on div "Zoom in" at bounding box center [654, 147] width 1117 height 482
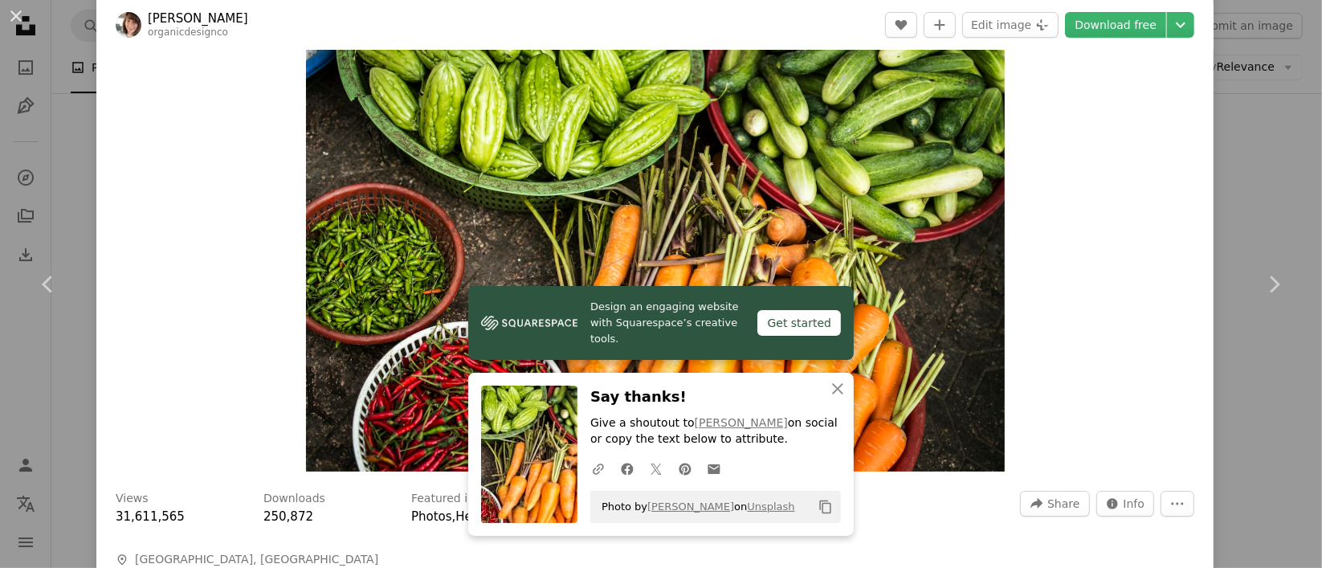
scroll to position [100, 0]
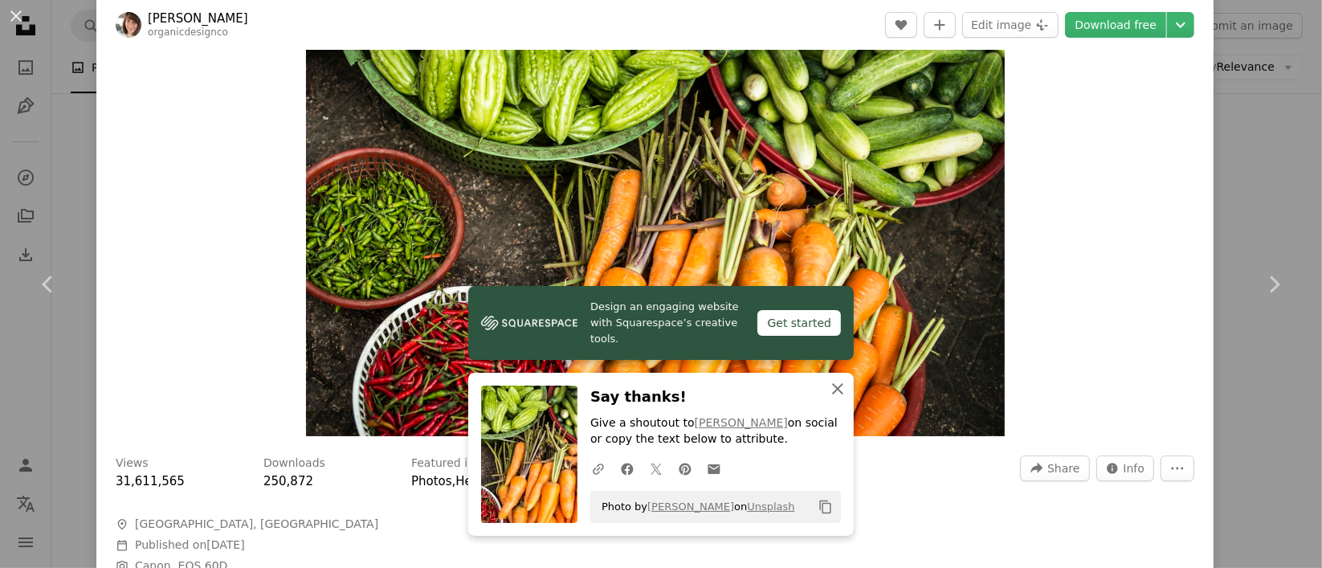
click at [832, 387] on icon "button" at bounding box center [837, 388] width 11 height 11
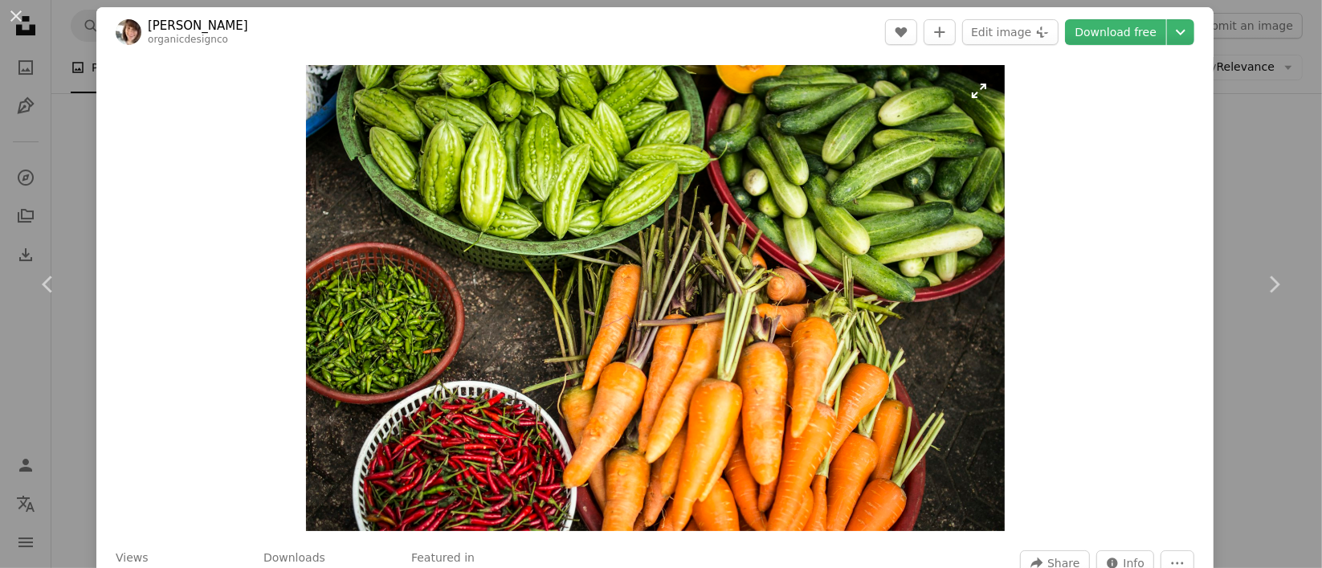
scroll to position [0, 0]
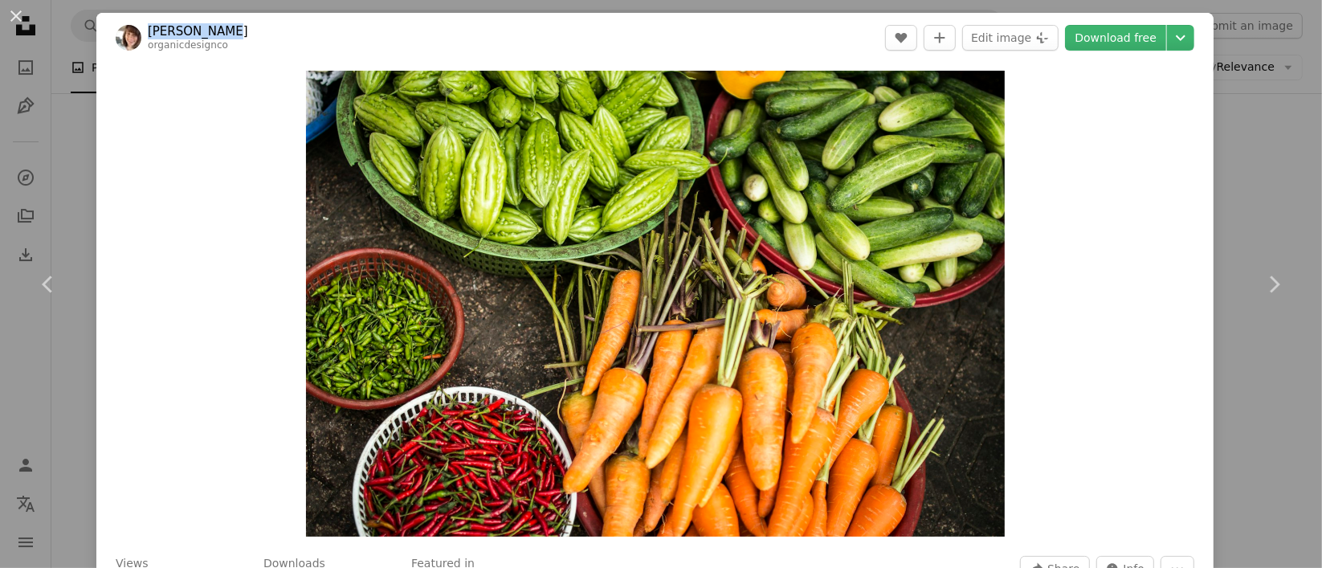
drag, startPoint x: 235, startPoint y: 24, endPoint x: 146, endPoint y: 27, distance: 88.4
click at [146, 27] on header "[PERSON_NAME] organicdesignco A heart A plus sign Edit image Plus sign for Unsp…" at bounding box center [654, 38] width 1117 height 50
copy link "[PERSON_NAME]"
